Goal: Browse casually

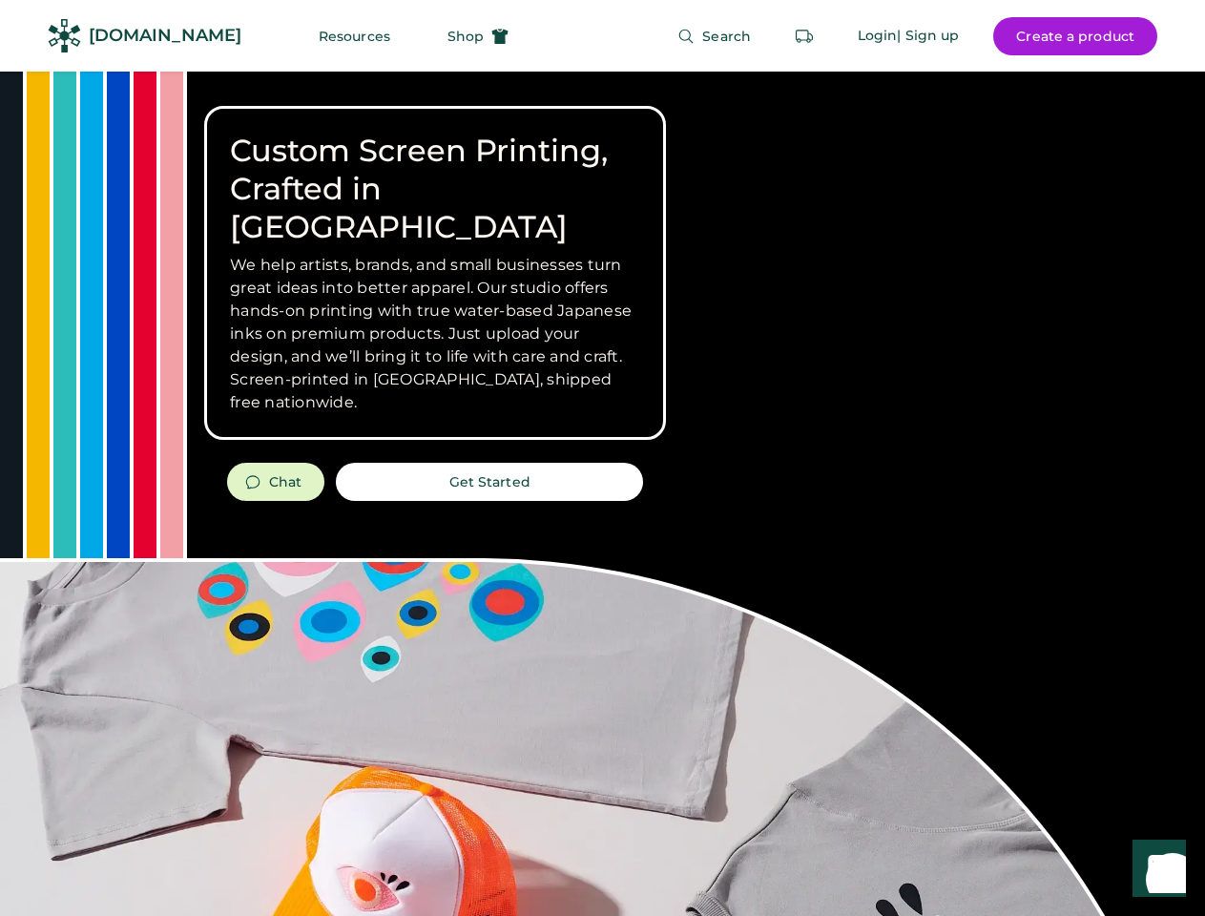
click at [602, 458] on div "Custom Screen Printing, Crafted in [GEOGRAPHIC_DATA] We help artists, brands, a…" at bounding box center [602, 678] width 1205 height 1212
click at [602, 493] on div "Custom Screen Printing, Crafted in [GEOGRAPHIC_DATA] We help artists, brands, a…" at bounding box center [602, 678] width 1205 height 1212
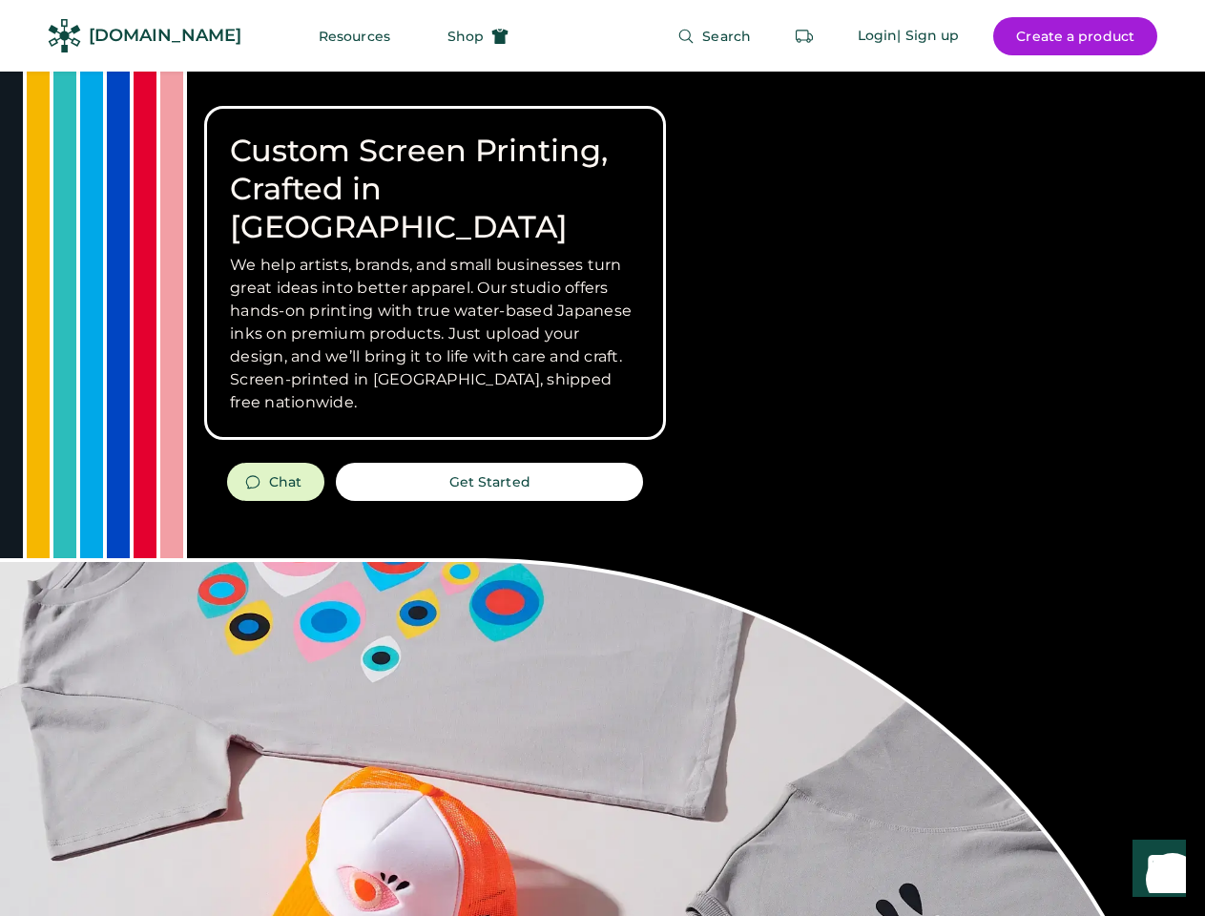
click at [602, 493] on div "Custom Screen Printing, Crafted in [GEOGRAPHIC_DATA] We help artists, brands, a…" at bounding box center [602, 678] width 1205 height 1212
click at [435, 273] on h3 "We help artists, brands, and small businesses turn great ideas into better appa…" at bounding box center [435, 334] width 410 height 160
click at [435, 254] on h3 "We help artists, brands, and small businesses turn great ideas into better appa…" at bounding box center [435, 334] width 410 height 160
click at [435, 170] on h1 "Custom Screen Printing, Crafted in [GEOGRAPHIC_DATA]" at bounding box center [435, 189] width 410 height 115
